Goal: Task Accomplishment & Management: Complete application form

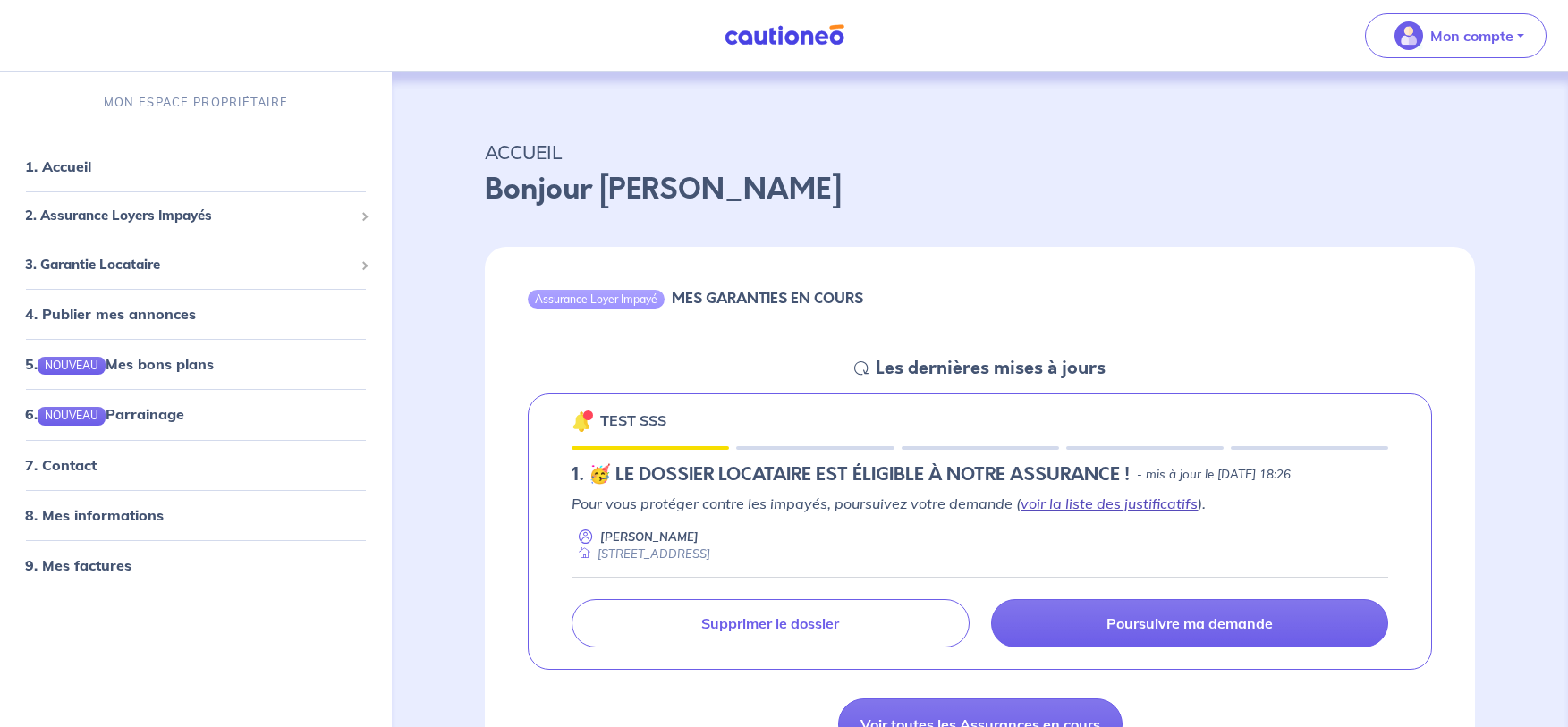
click at [898, 496] on link "voir la liste des justificatifs" at bounding box center [1108, 503] width 177 height 18
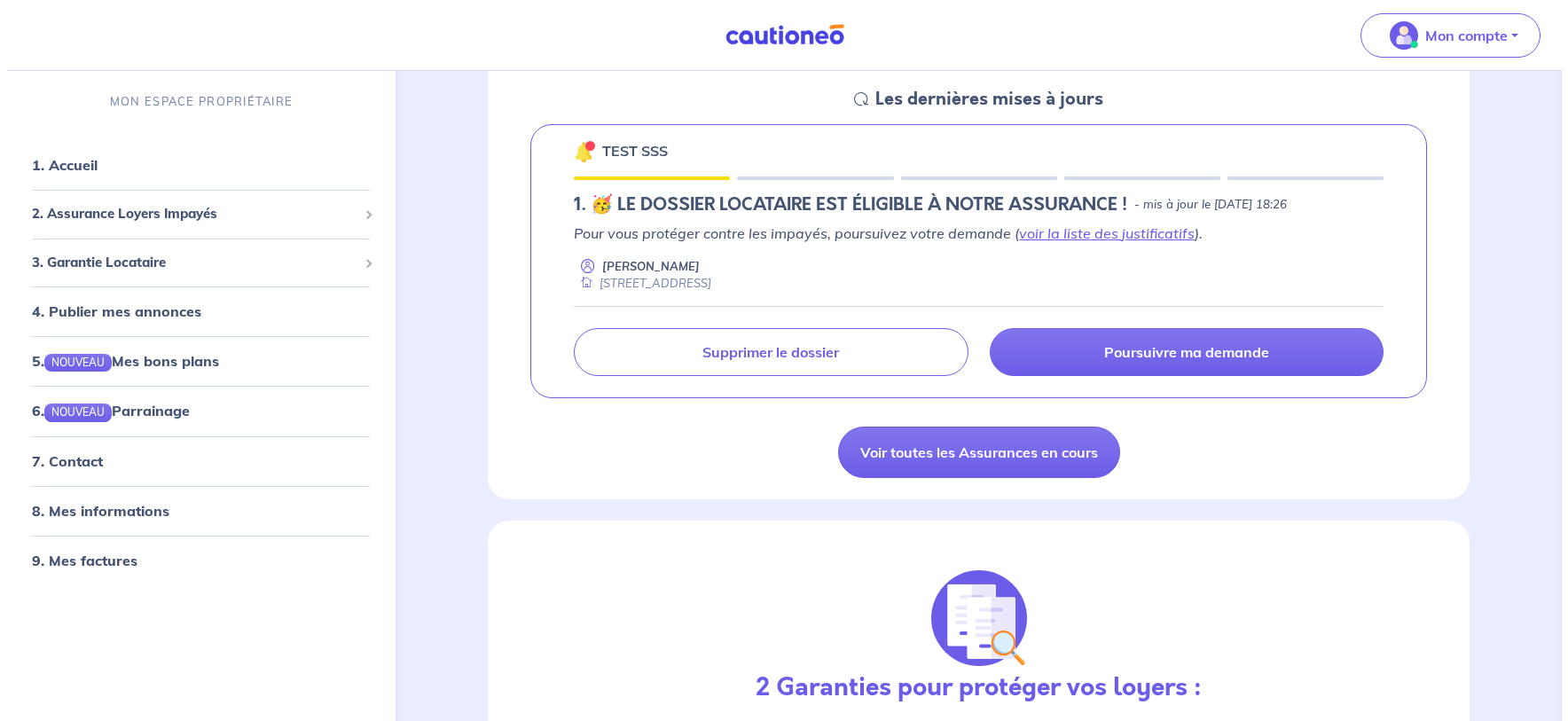
scroll to position [177, 0]
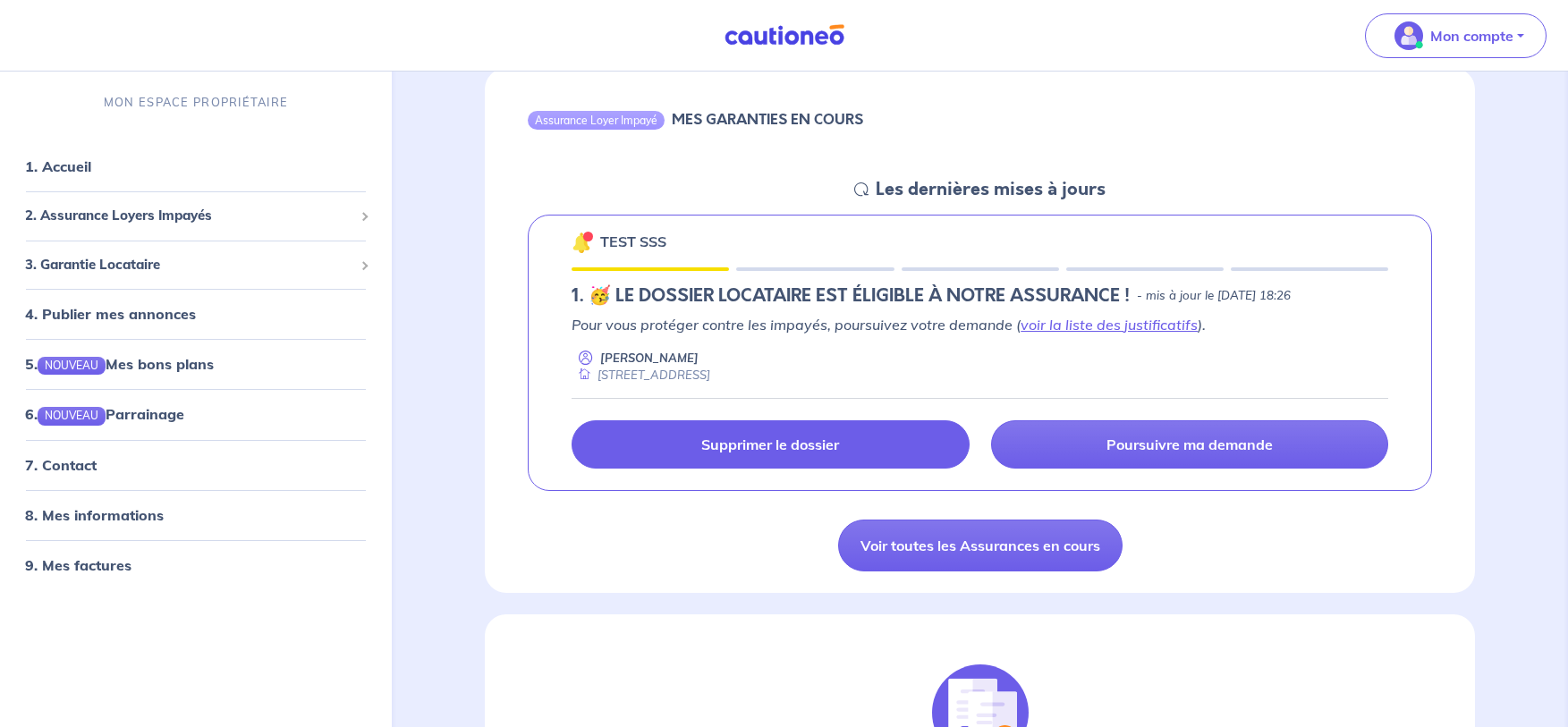
click at [888, 453] on link "Supprimer le dossier" at bounding box center [770, 444] width 397 height 48
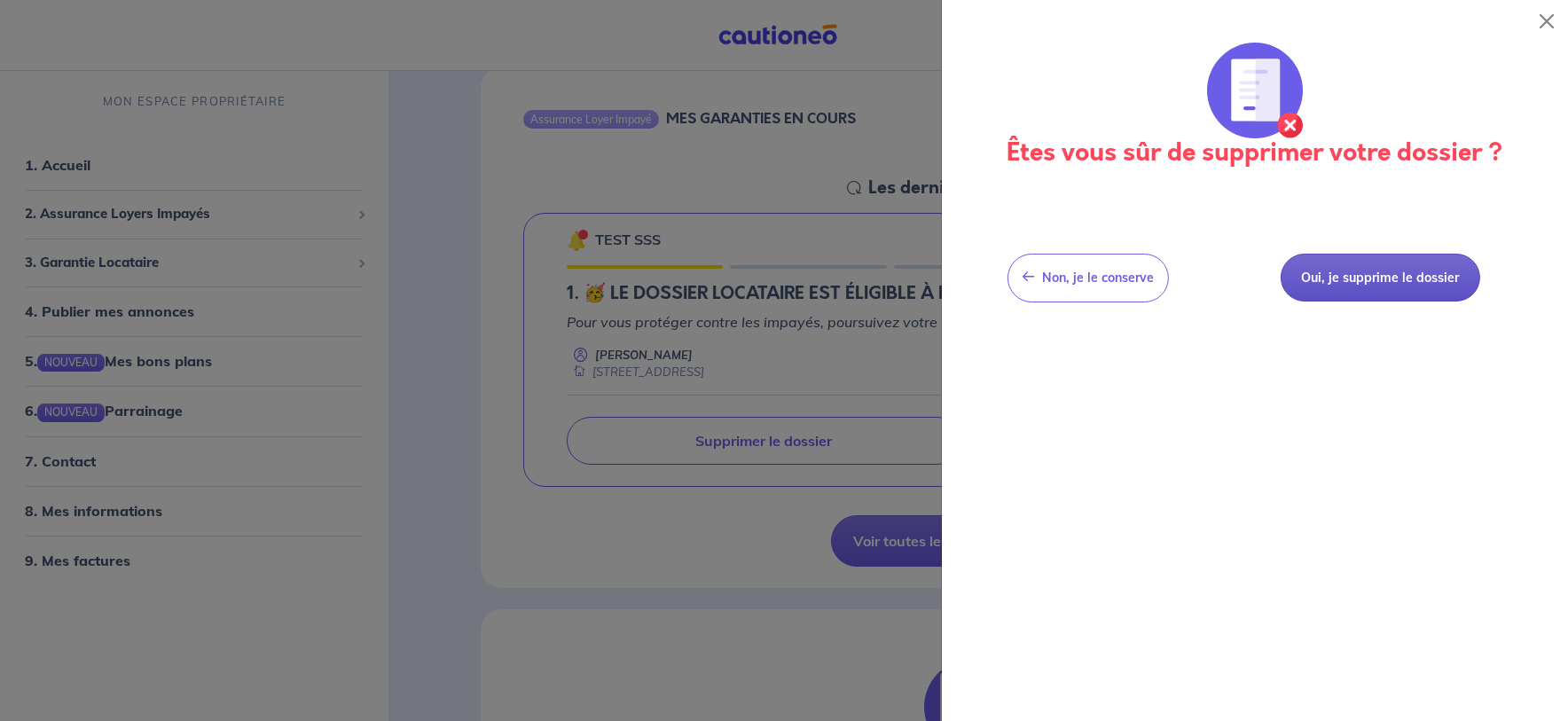
click at [890, 282] on button "Oui, je supprime le dossier" at bounding box center [1379, 278] width 199 height 49
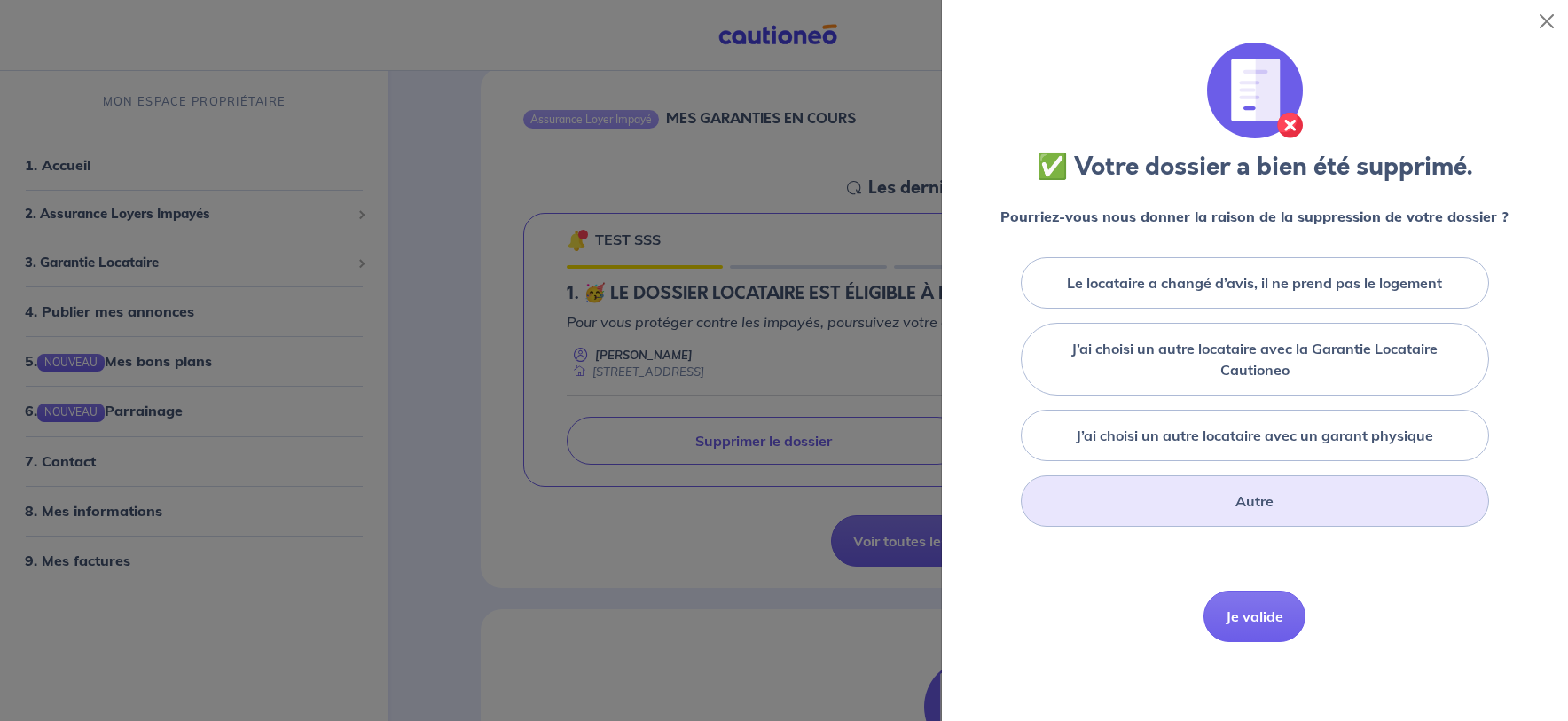
click at [890, 490] on div "Autre" at bounding box center [1254, 502] width 468 height 52
click at [890, 501] on div "Autre" at bounding box center [1254, 502] width 468 height 52
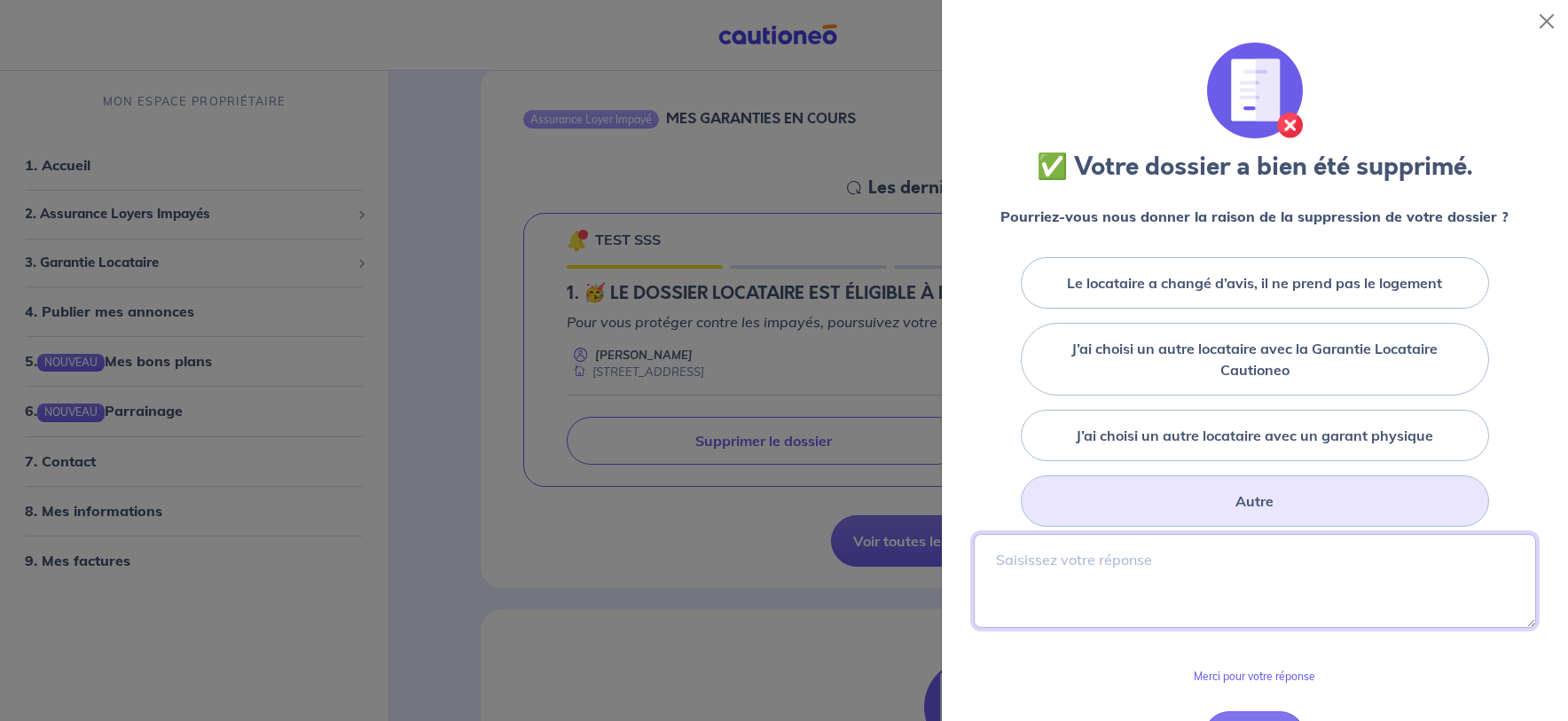
click at [890, 604] on textarea at bounding box center [1254, 581] width 562 height 94
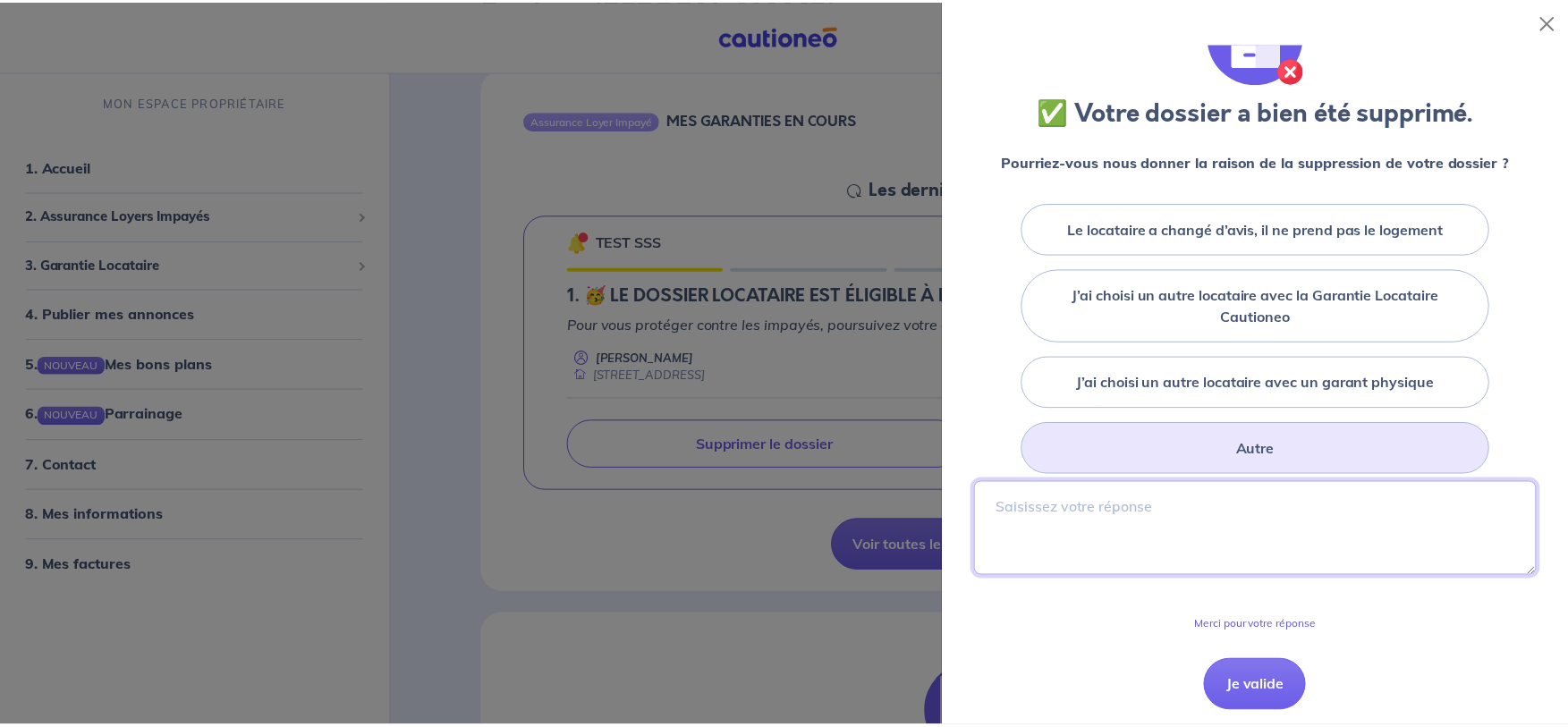
scroll to position [114, 0]
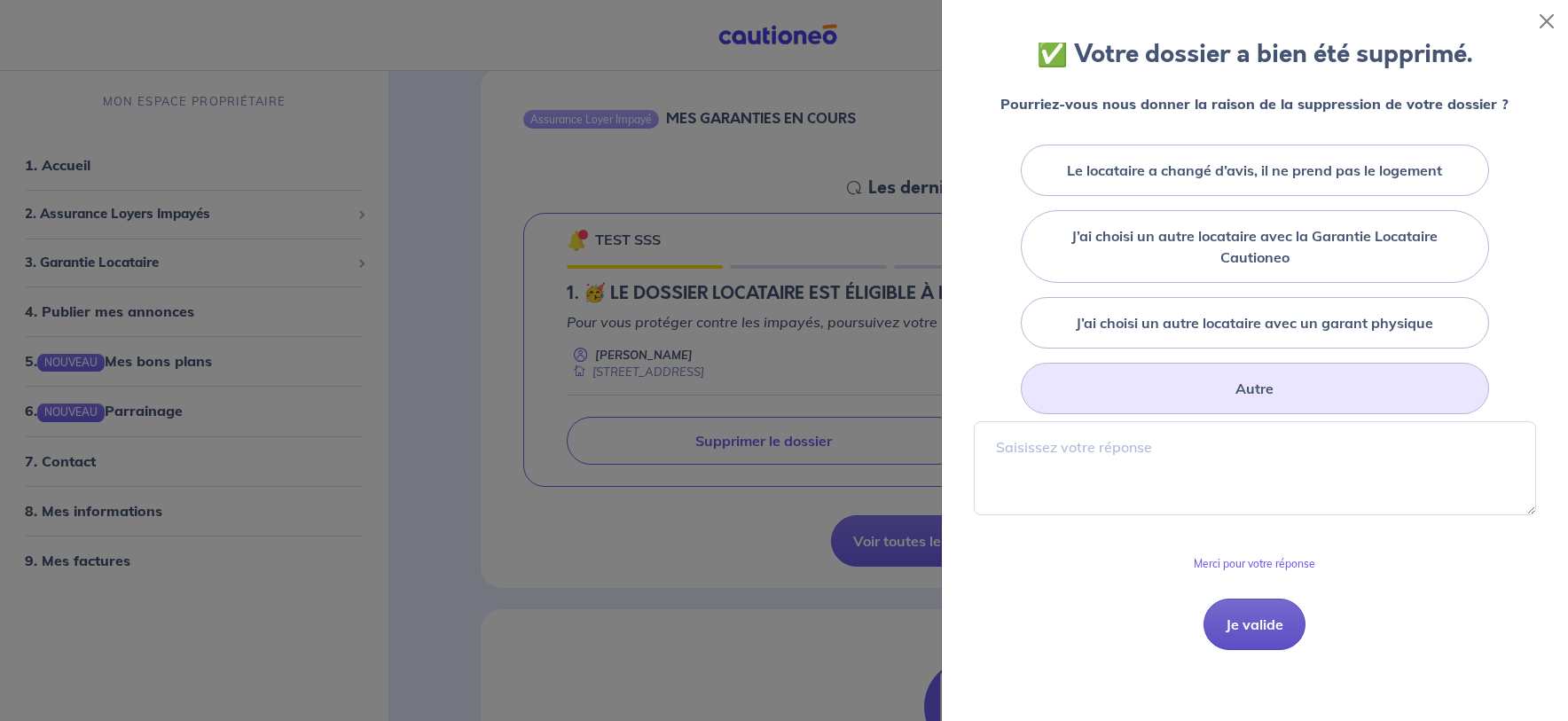
click at [890, 625] on button "Je valide" at bounding box center [1254, 624] width 102 height 52
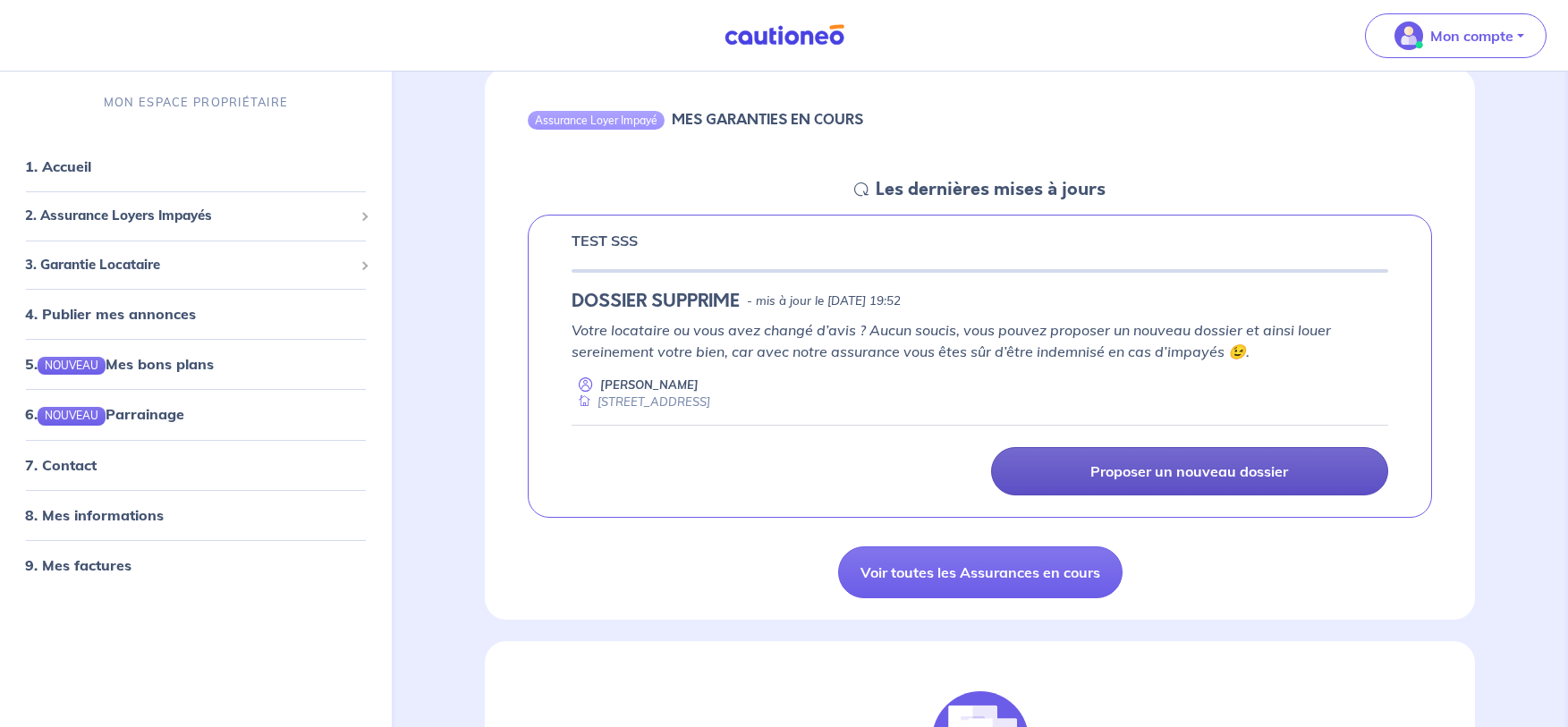
click at [898, 461] on link "Proposer un nouveau dossier" at bounding box center [1189, 471] width 397 height 48
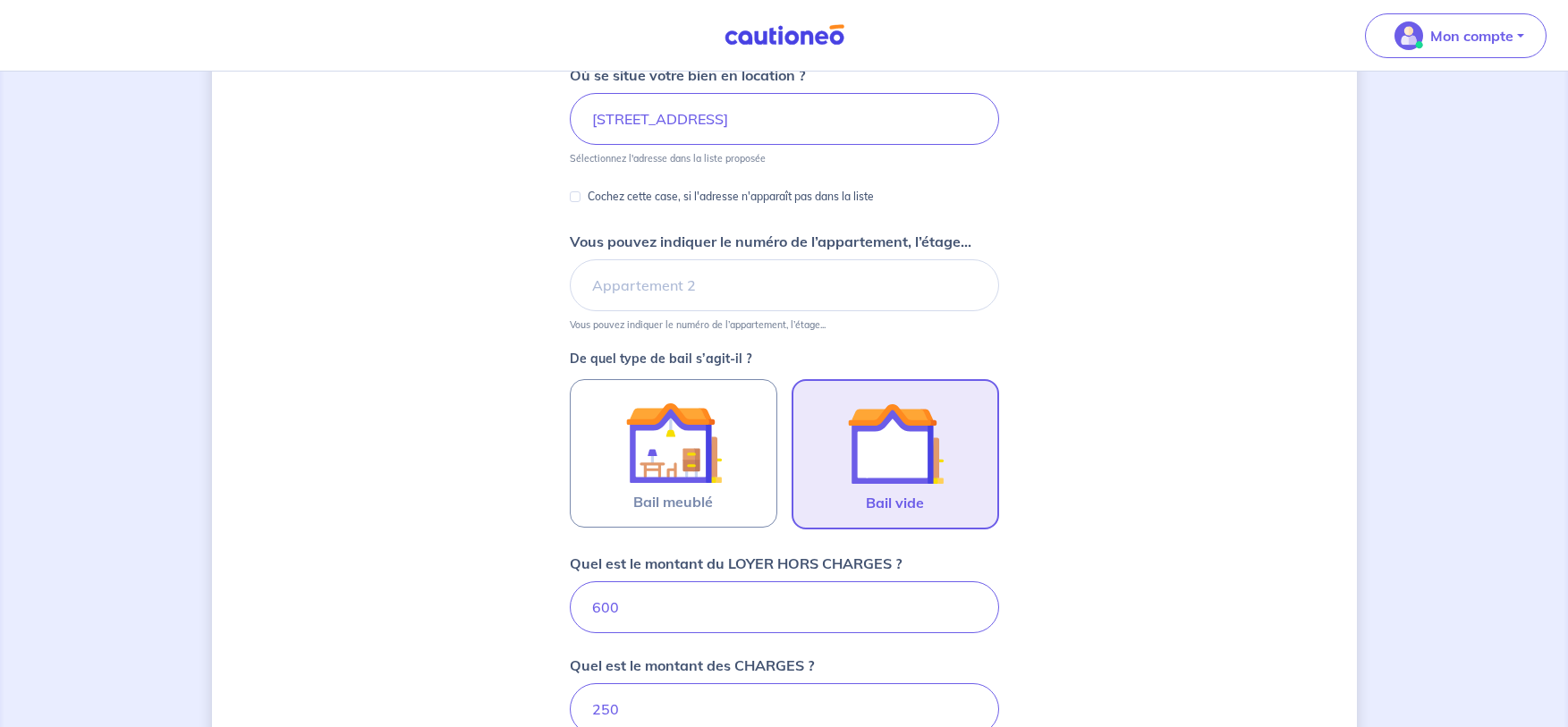
scroll to position [133, 0]
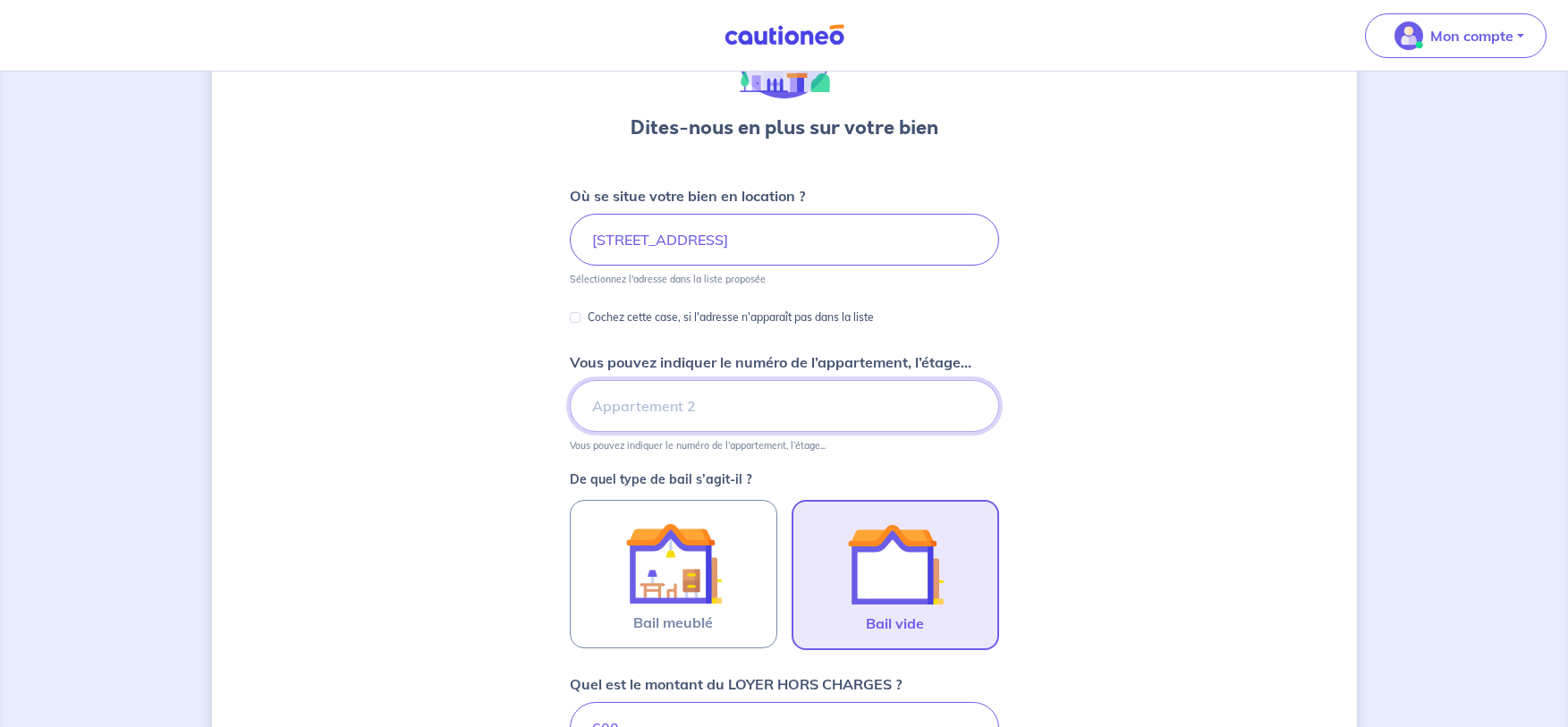
click at [875, 403] on input "Vous pouvez indiquer le numéro de l’appartement, l’étage..." at bounding box center [784, 406] width 430 height 52
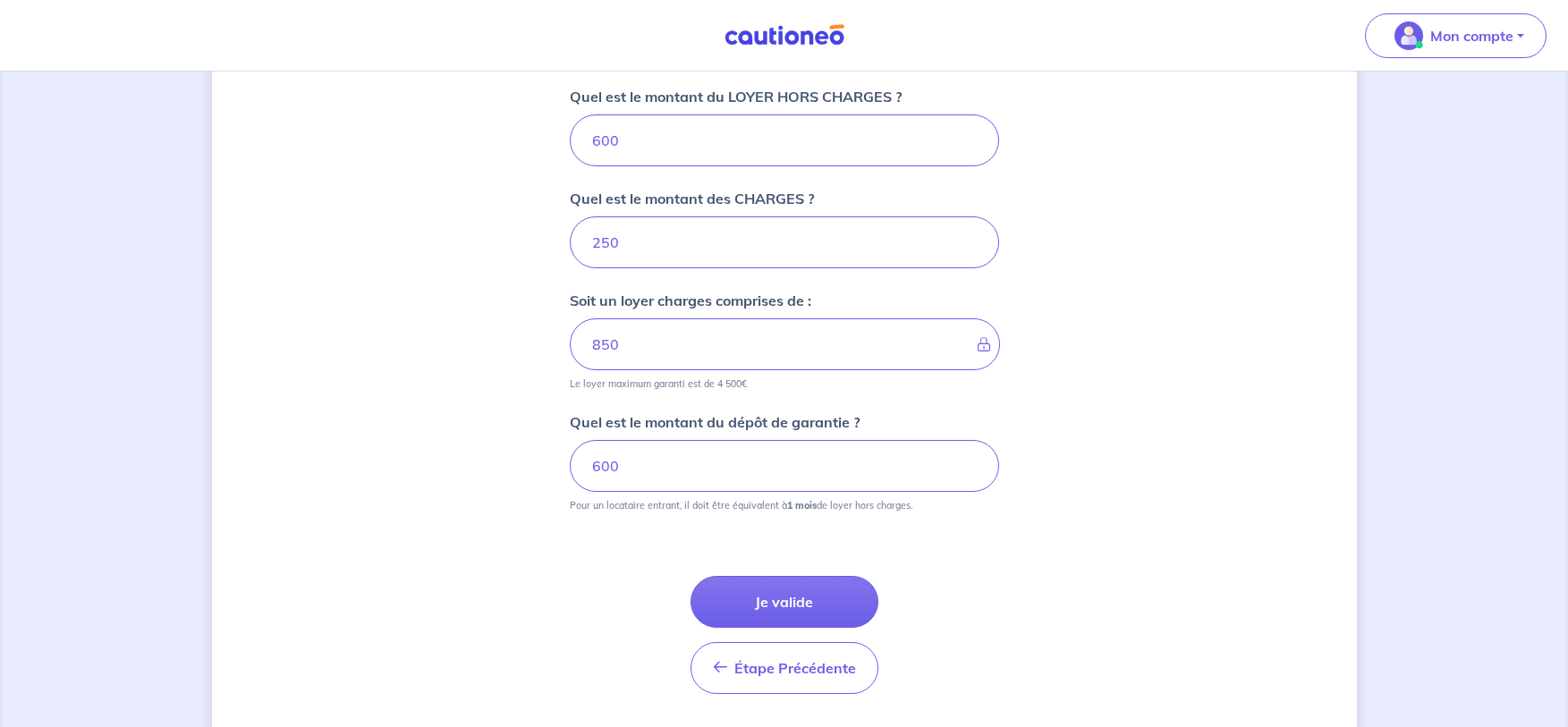
scroll to position [773, 0]
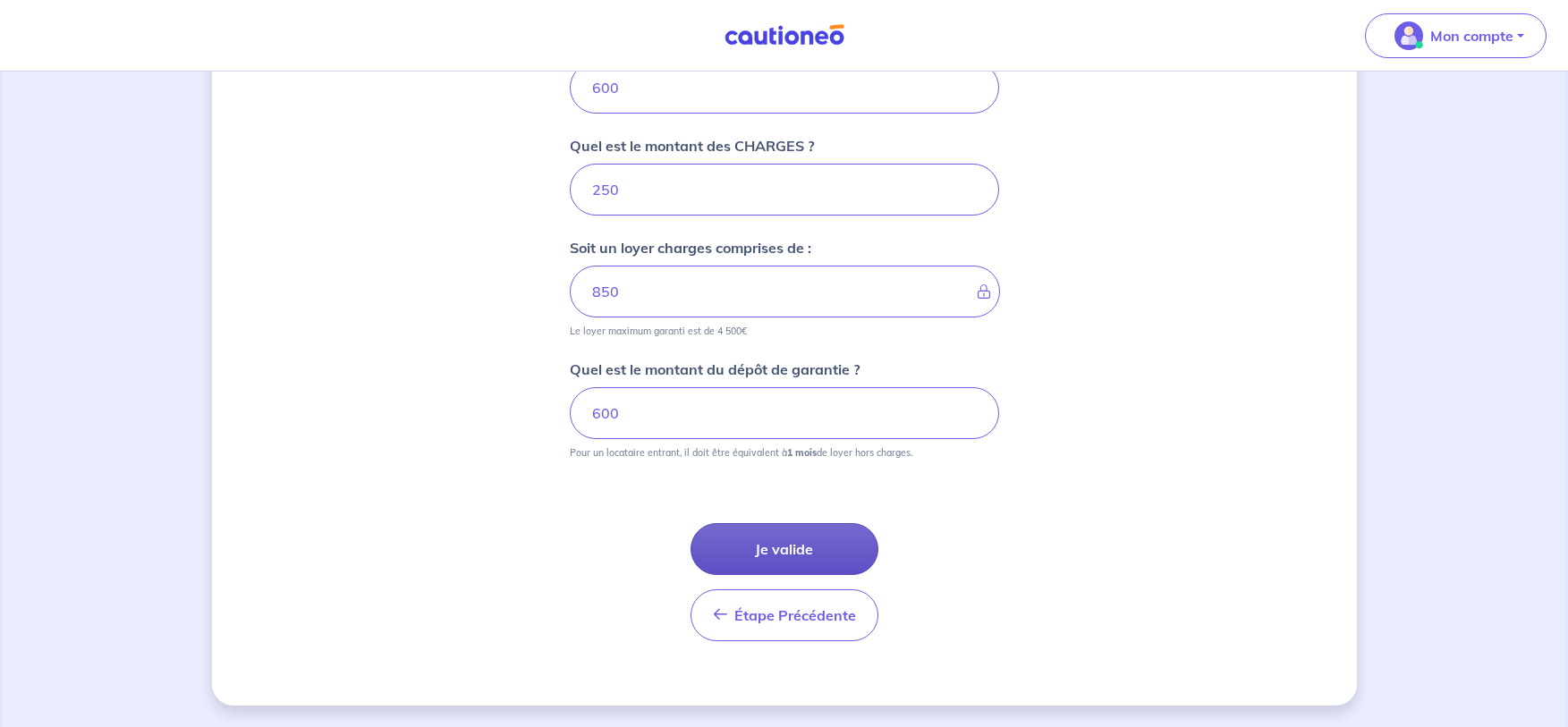
click at [806, 531] on button "Je valide" at bounding box center [784, 549] width 188 height 52
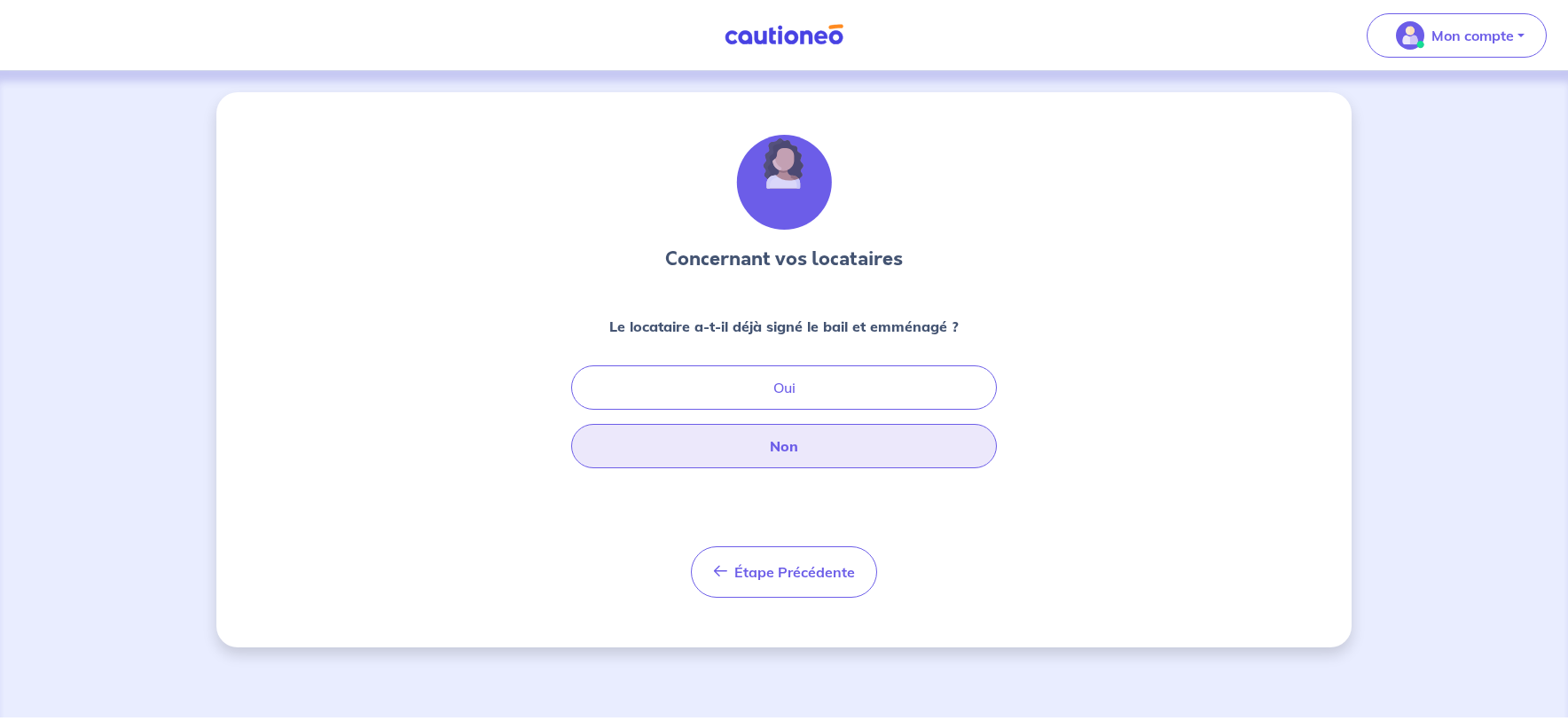
click at [823, 465] on button "Non" at bounding box center [784, 446] width 426 height 44
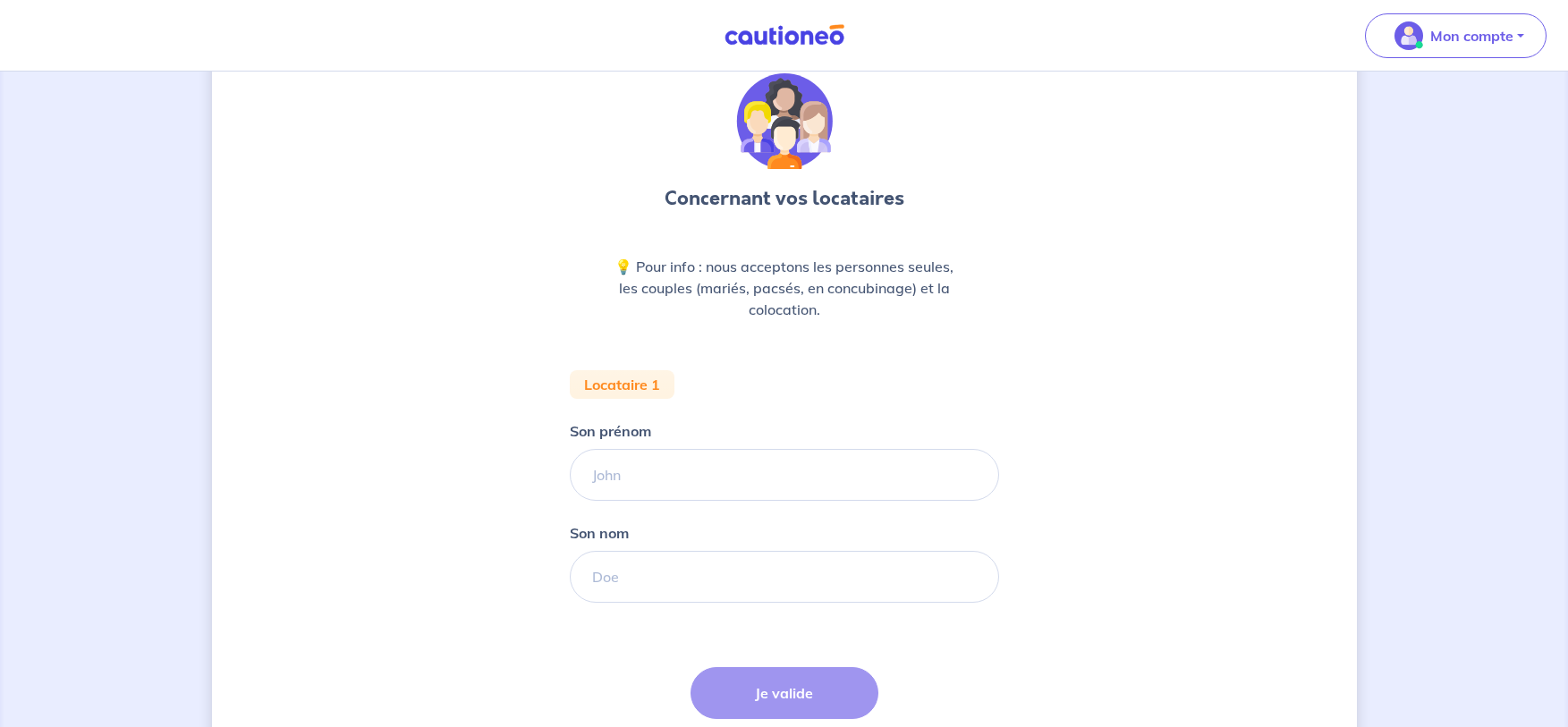
scroll to position [90, 0]
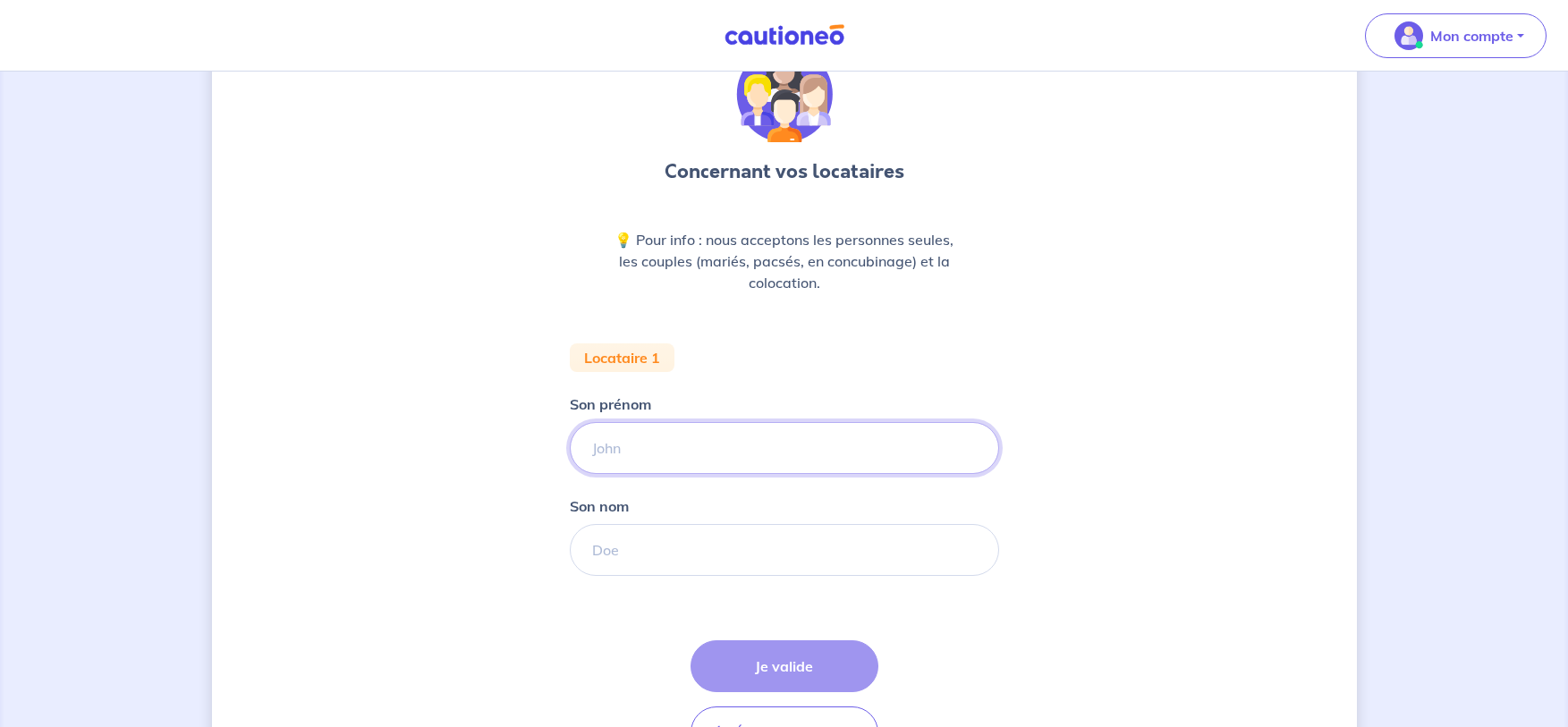
click at [821, 437] on input "Son prénom" at bounding box center [784, 448] width 430 height 52
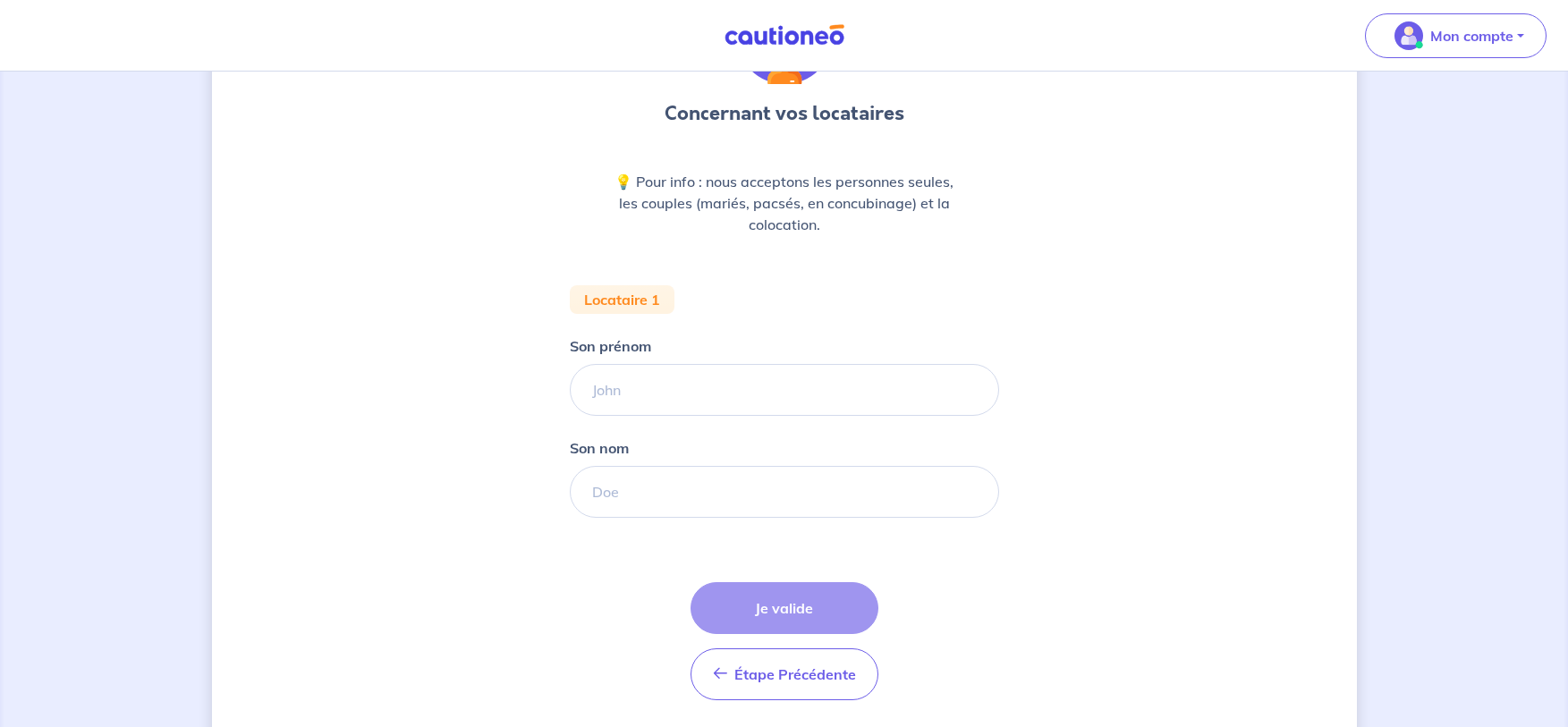
scroll to position [179, 0]
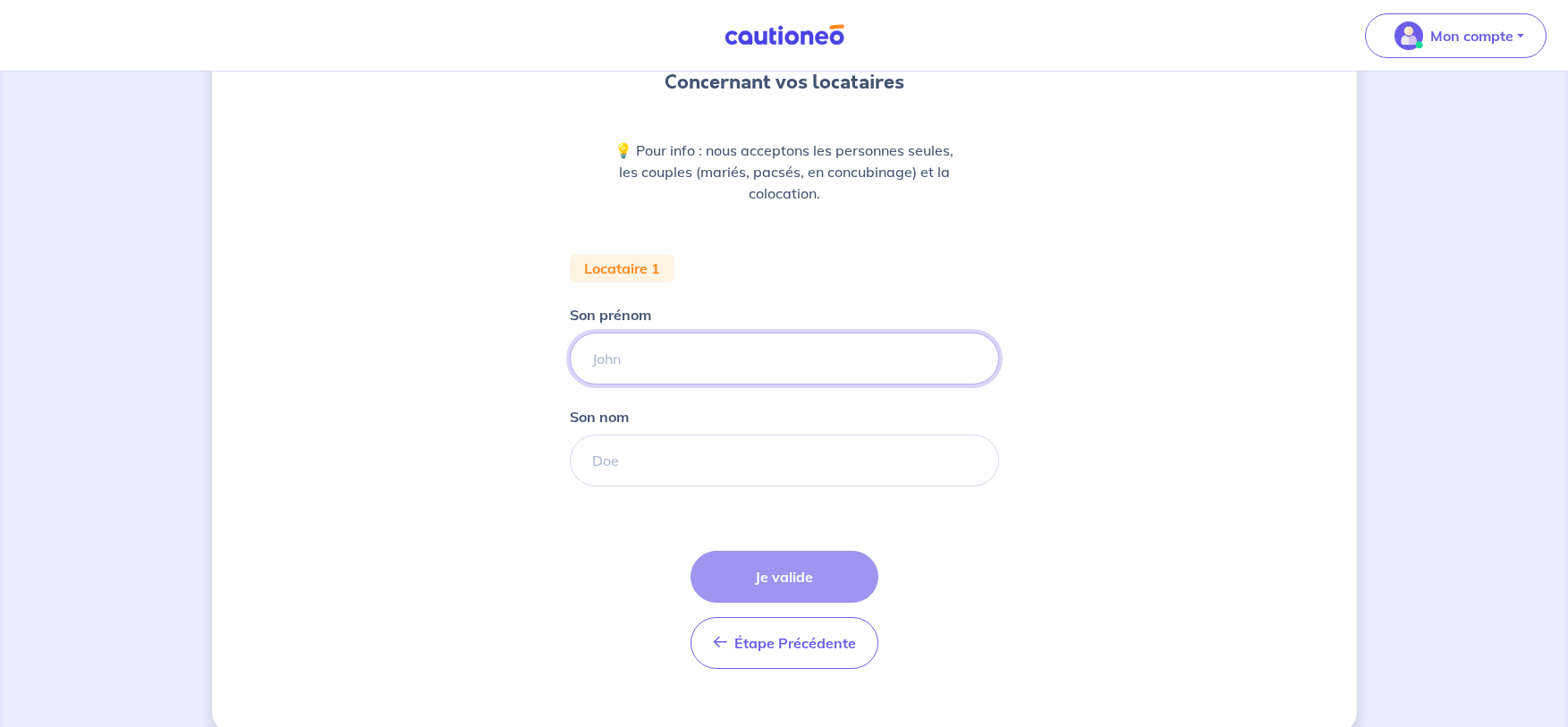
click at [711, 351] on input "Son prénom" at bounding box center [784, 359] width 430 height 52
type input "SOUFIANE"
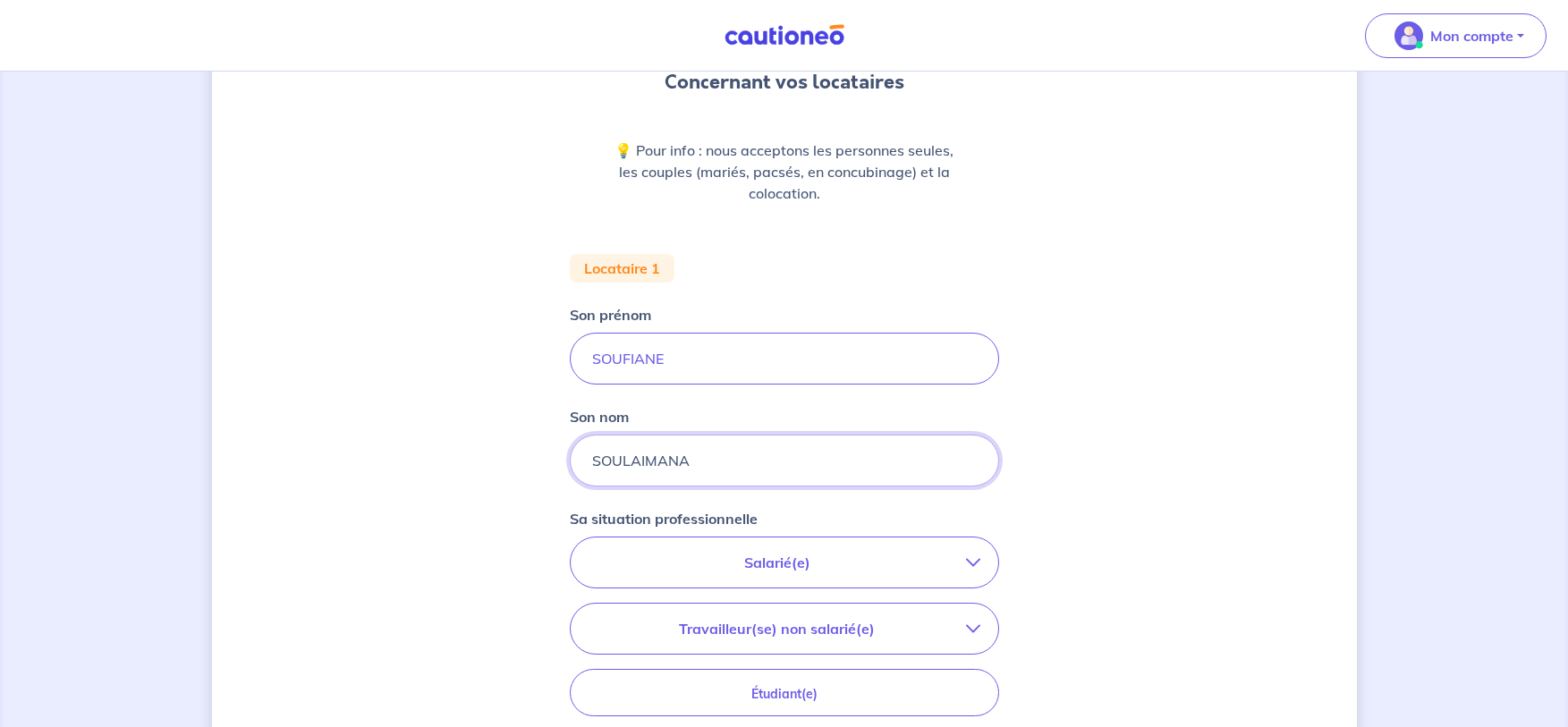
type input "SOULAIMANA"
click at [770, 549] on button "Salarié(e)" at bounding box center [784, 563] width 428 height 50
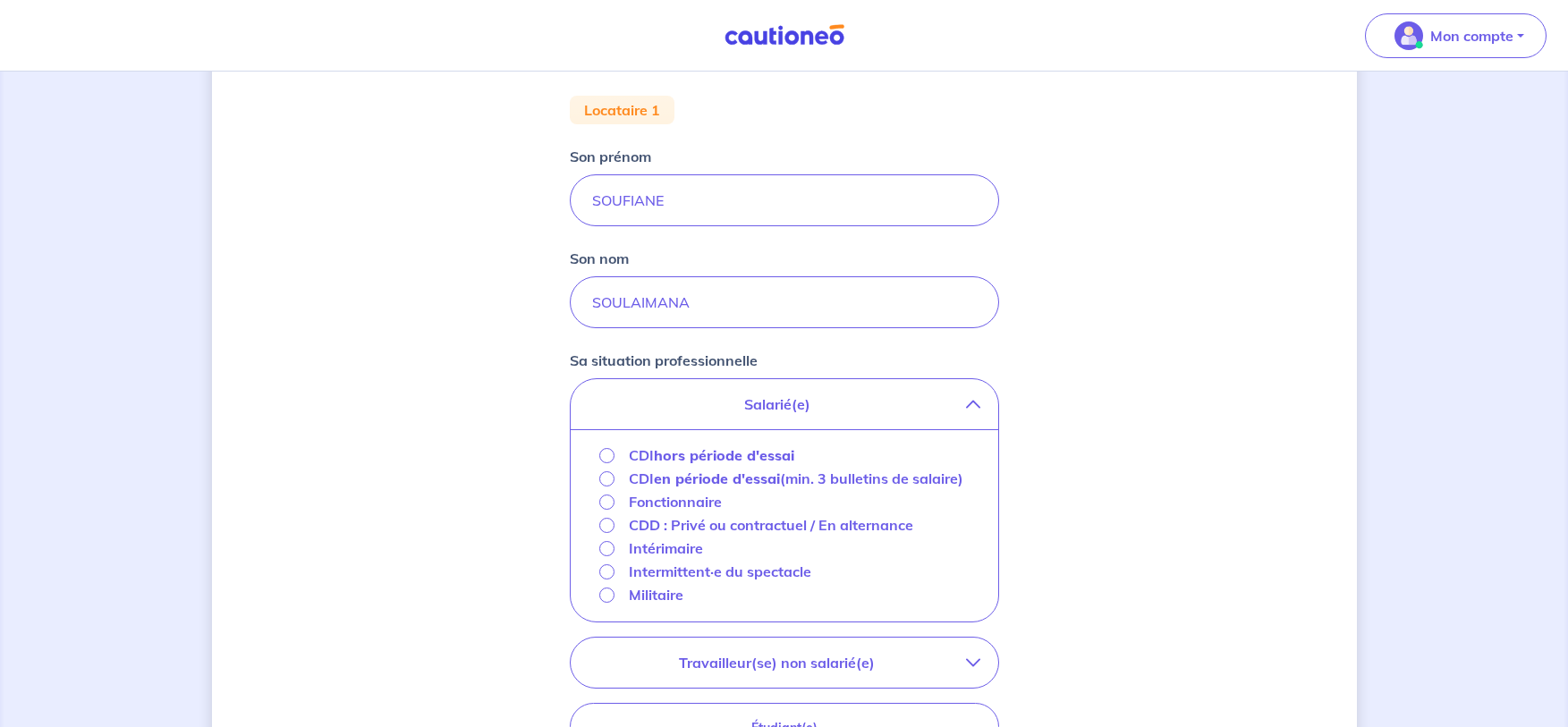
scroll to position [358, 0]
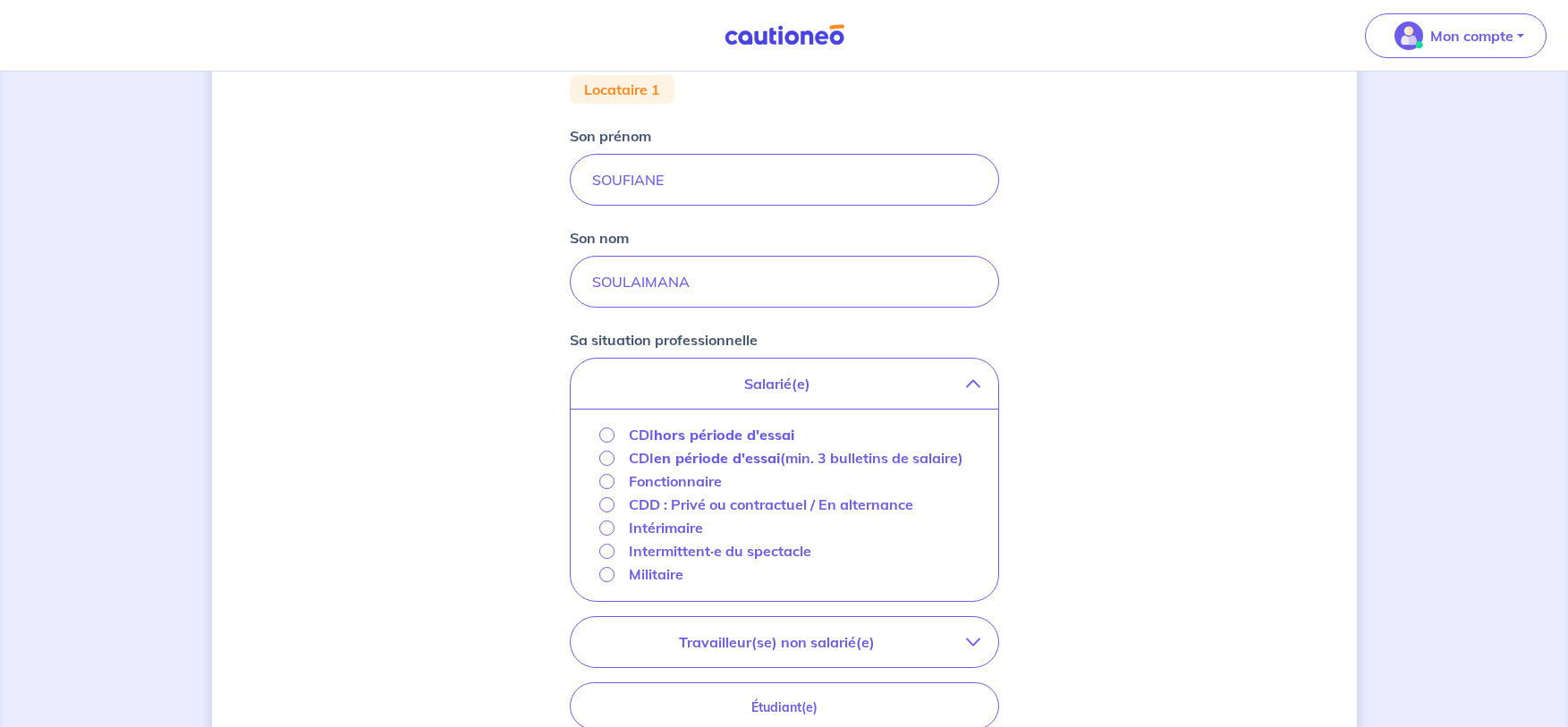
click at [702, 432] on strong "hors période d'essai" at bounding box center [723, 434] width 140 height 18
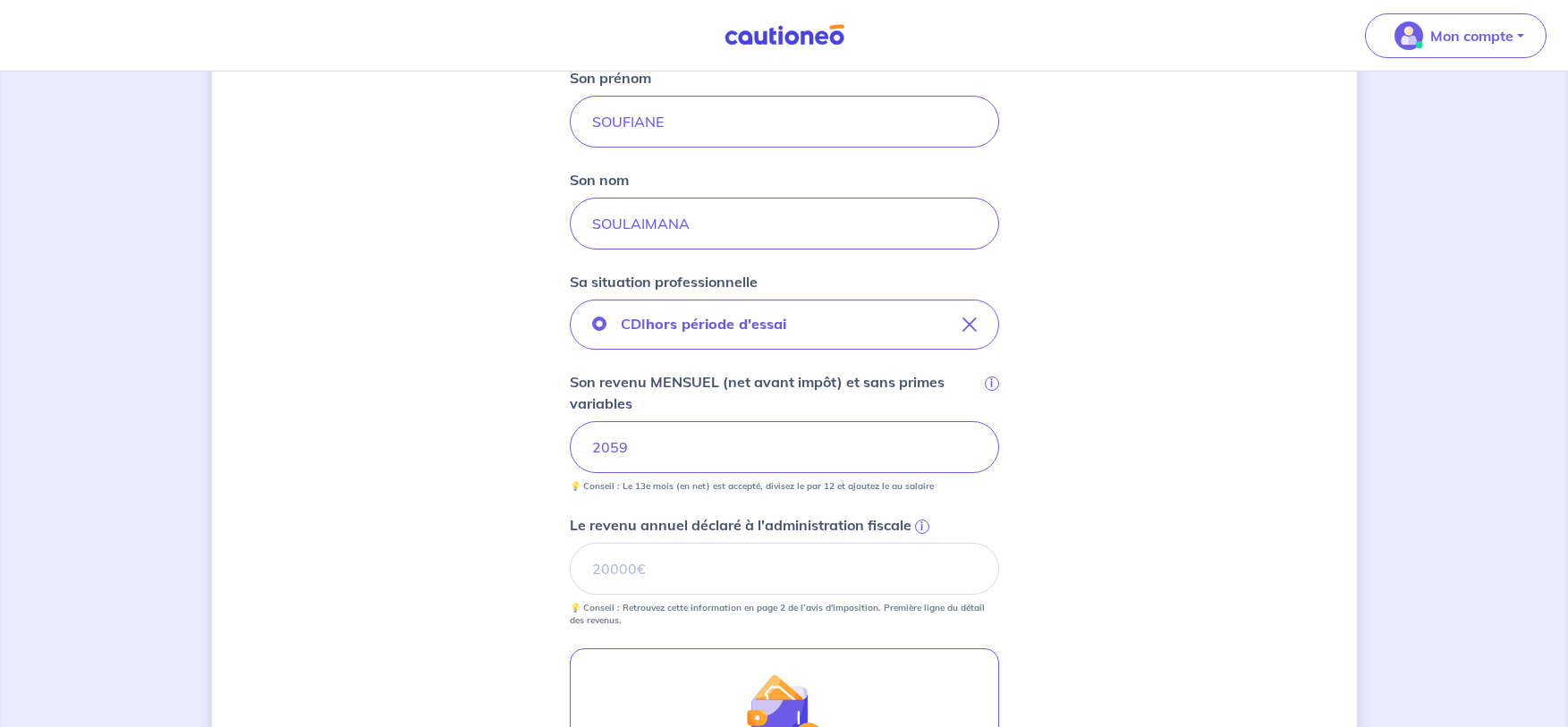
scroll to position [537, 0]
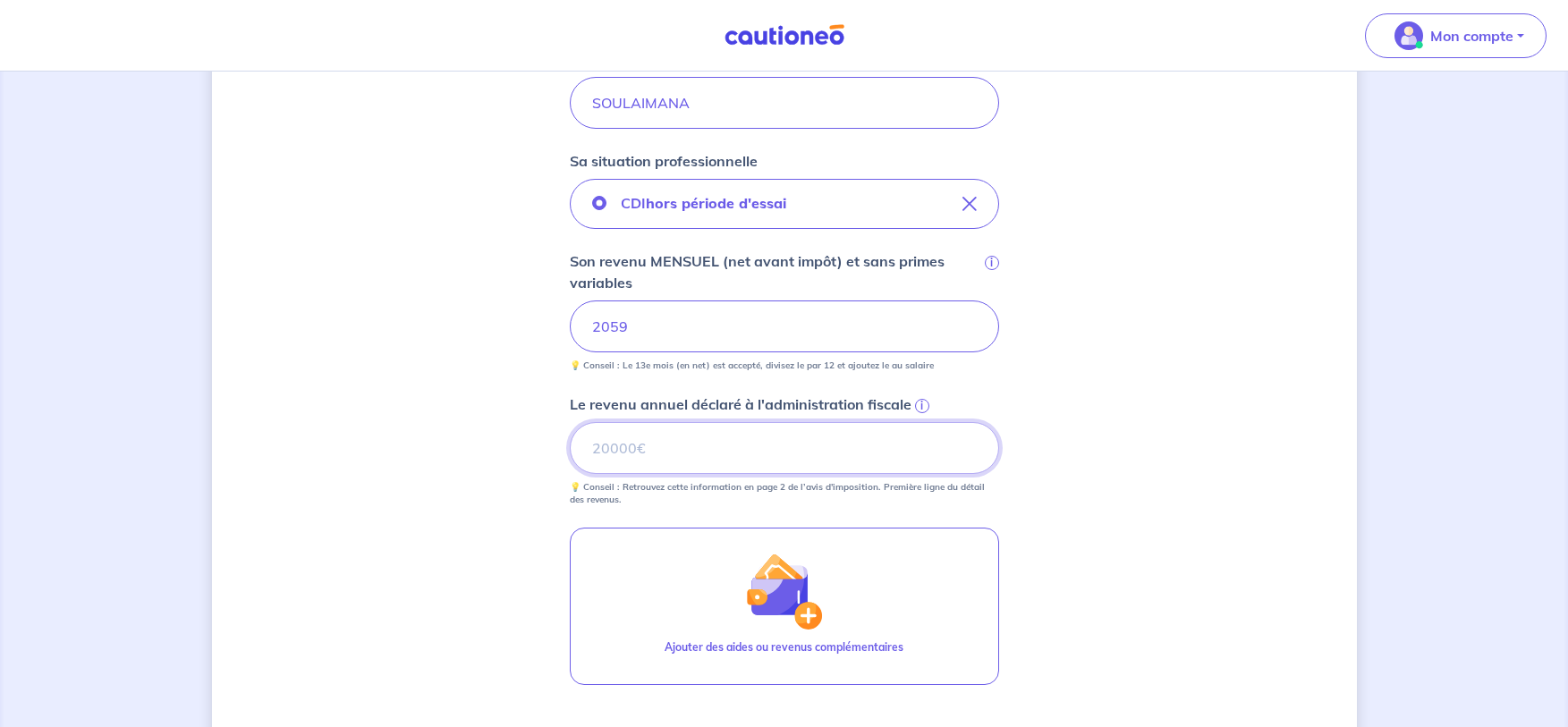
click at [819, 456] on input "Le revenu annuel déclaré à l'administration fiscale i" at bounding box center [784, 448] width 430 height 52
